Goal: Task Accomplishment & Management: Manage account settings

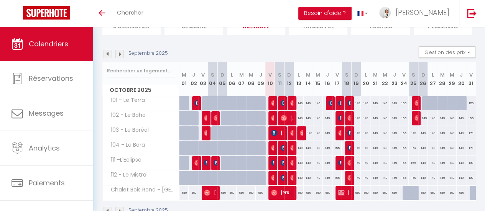
scroll to position [89, 0]
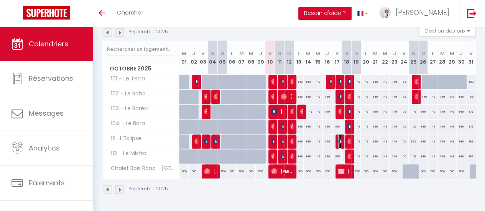
click at [338, 138] on img at bounding box center [341, 141] width 6 height 6
select select "OK"
select select "KO"
select select "0"
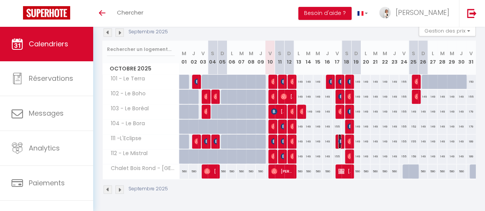
select select "1"
select select
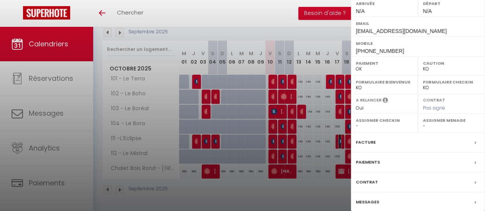
scroll to position [0, 0]
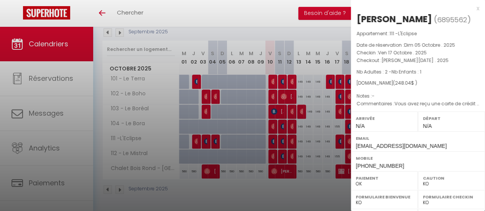
click at [472, 7] on div "x" at bounding box center [415, 8] width 128 height 9
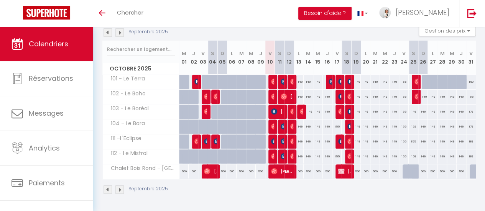
click at [338, 139] on div at bounding box center [340, 142] width 10 height 15
click at [338, 139] on img at bounding box center [341, 141] width 6 height 6
